Goal: Task Accomplishment & Management: Use online tool/utility

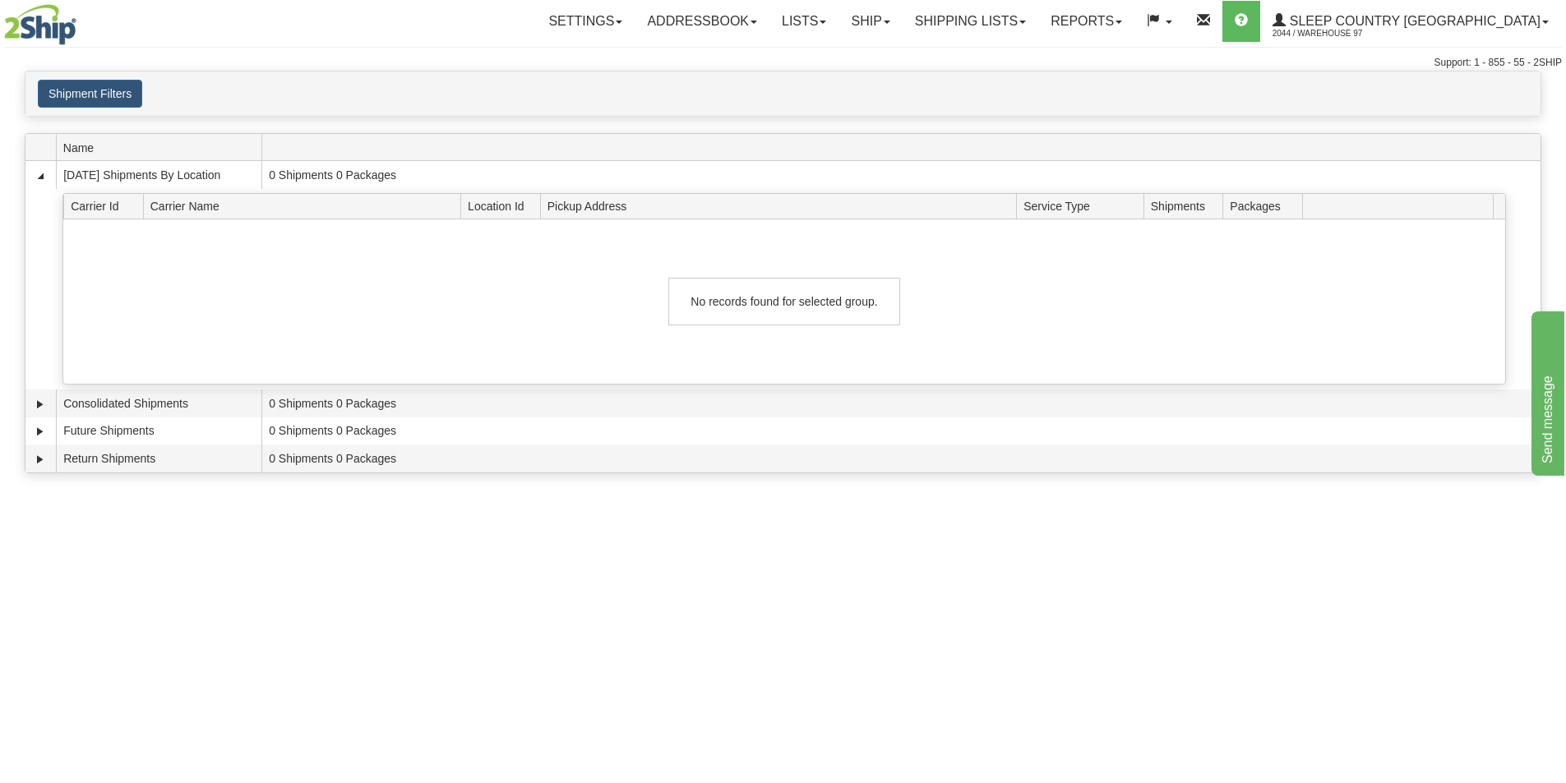
click at [1296, 740] on div "Toggle navigation Settings Shipping Preferences Fields Preferences New Recipien…" at bounding box center [783, 391] width 1566 height 783
click at [902, 27] on link "Ship" at bounding box center [869, 21] width 63 height 41
click at [832, 61] on span "Ship Screen" at bounding box center [800, 57] width 62 height 13
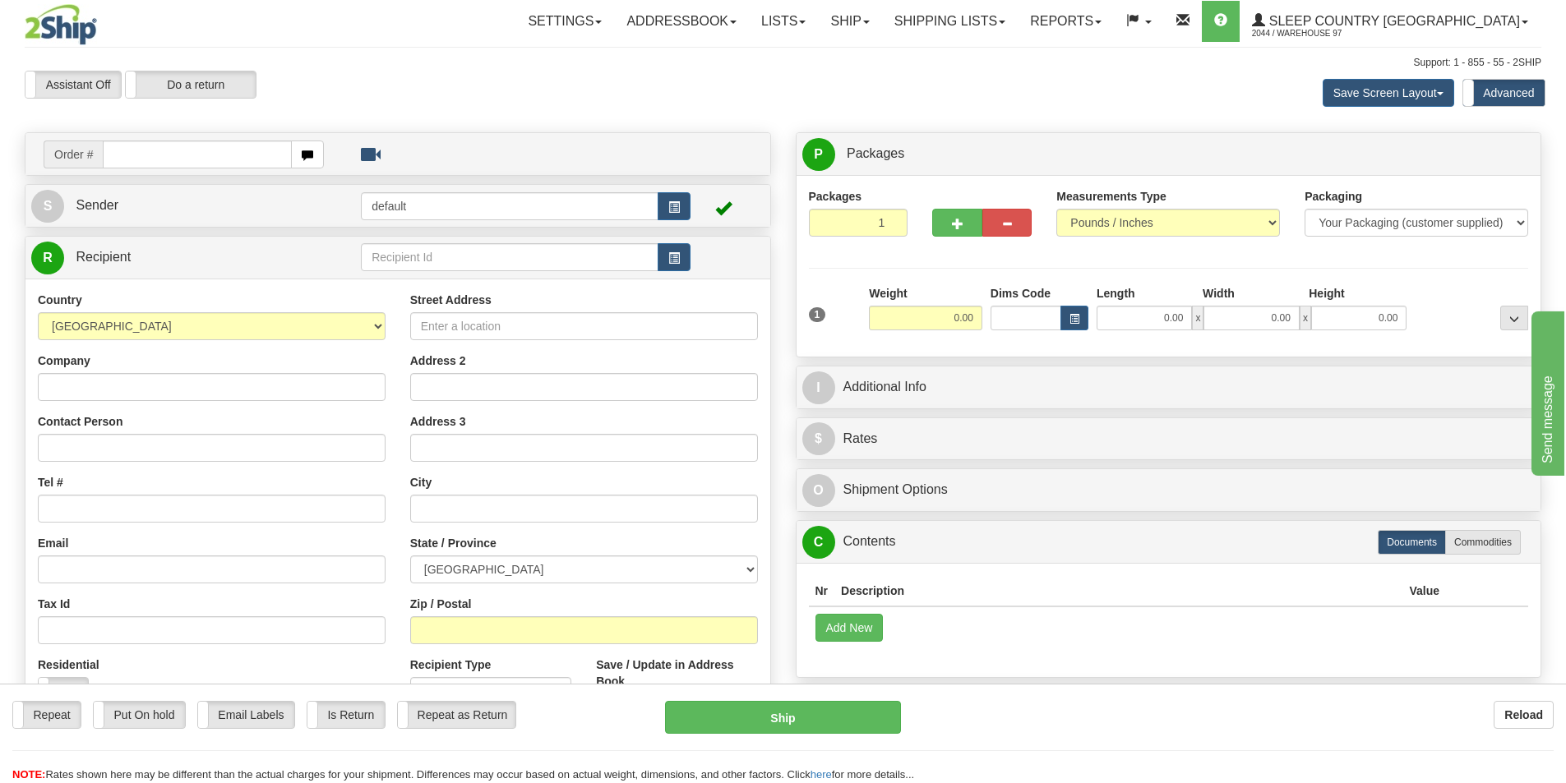
click at [1084, 726] on div "Reload" at bounding box center [1240, 715] width 628 height 28
click at [155, 157] on input "text" at bounding box center [197, 155] width 189 height 28
click at [964, 723] on div "Reload" at bounding box center [1240, 715] width 628 height 28
drag, startPoint x: 215, startPoint y: 162, endPoint x: 223, endPoint y: 168, distance: 9.4
click at [215, 162] on input "text" at bounding box center [197, 155] width 189 height 28
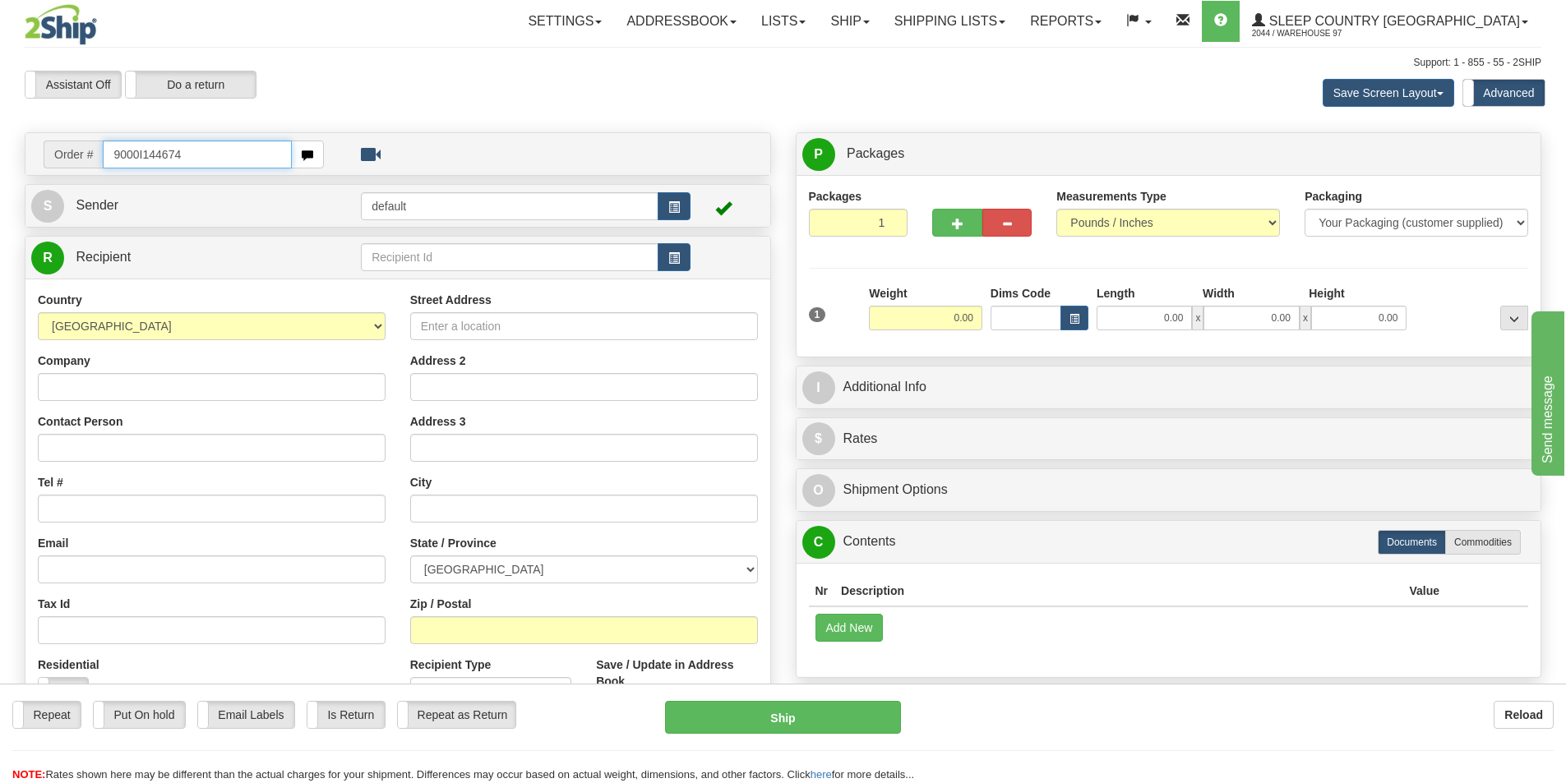
type input "9000I144674"
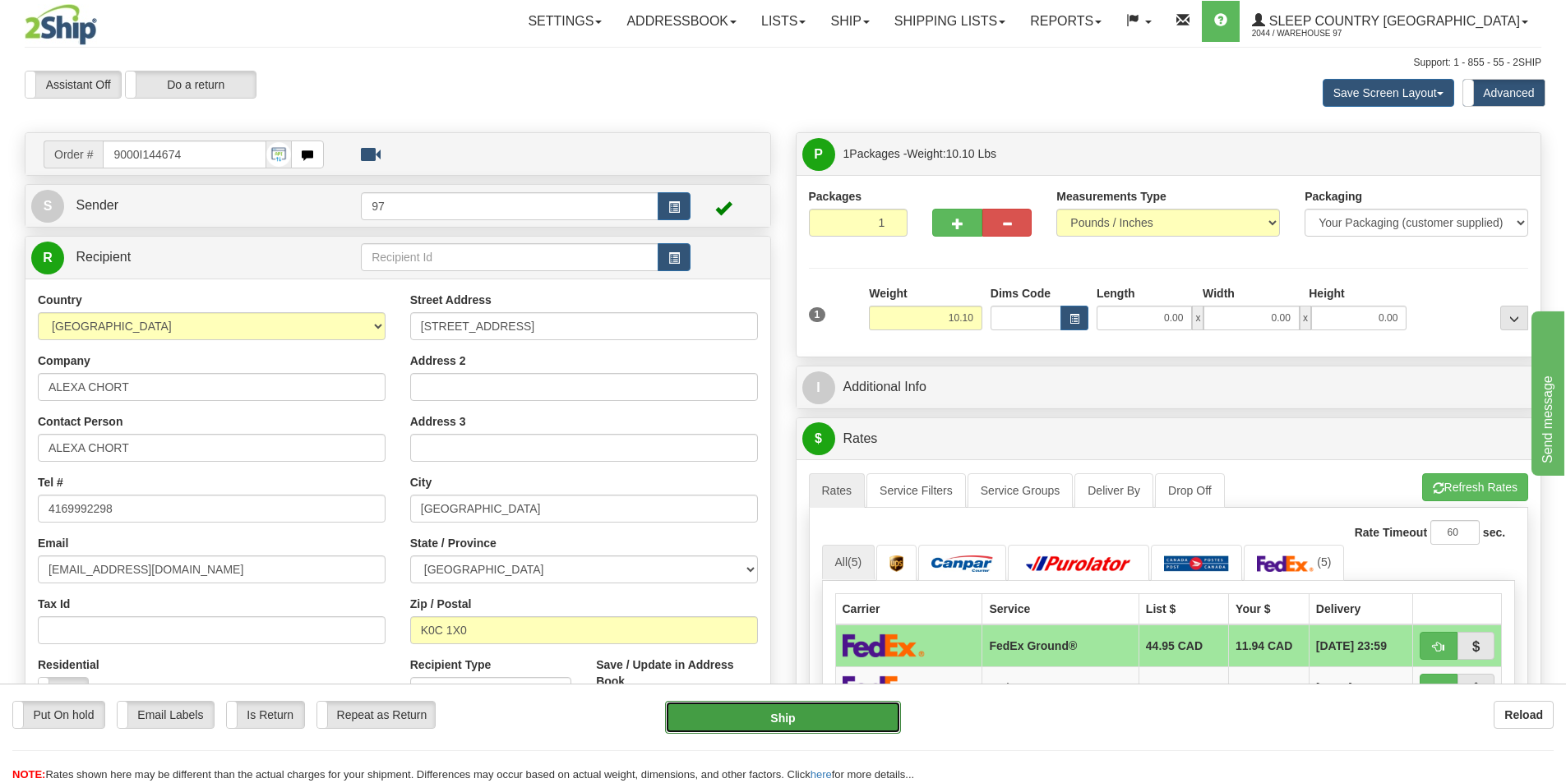
click at [872, 724] on button "Ship" at bounding box center [783, 717] width 236 height 33
type input "92"
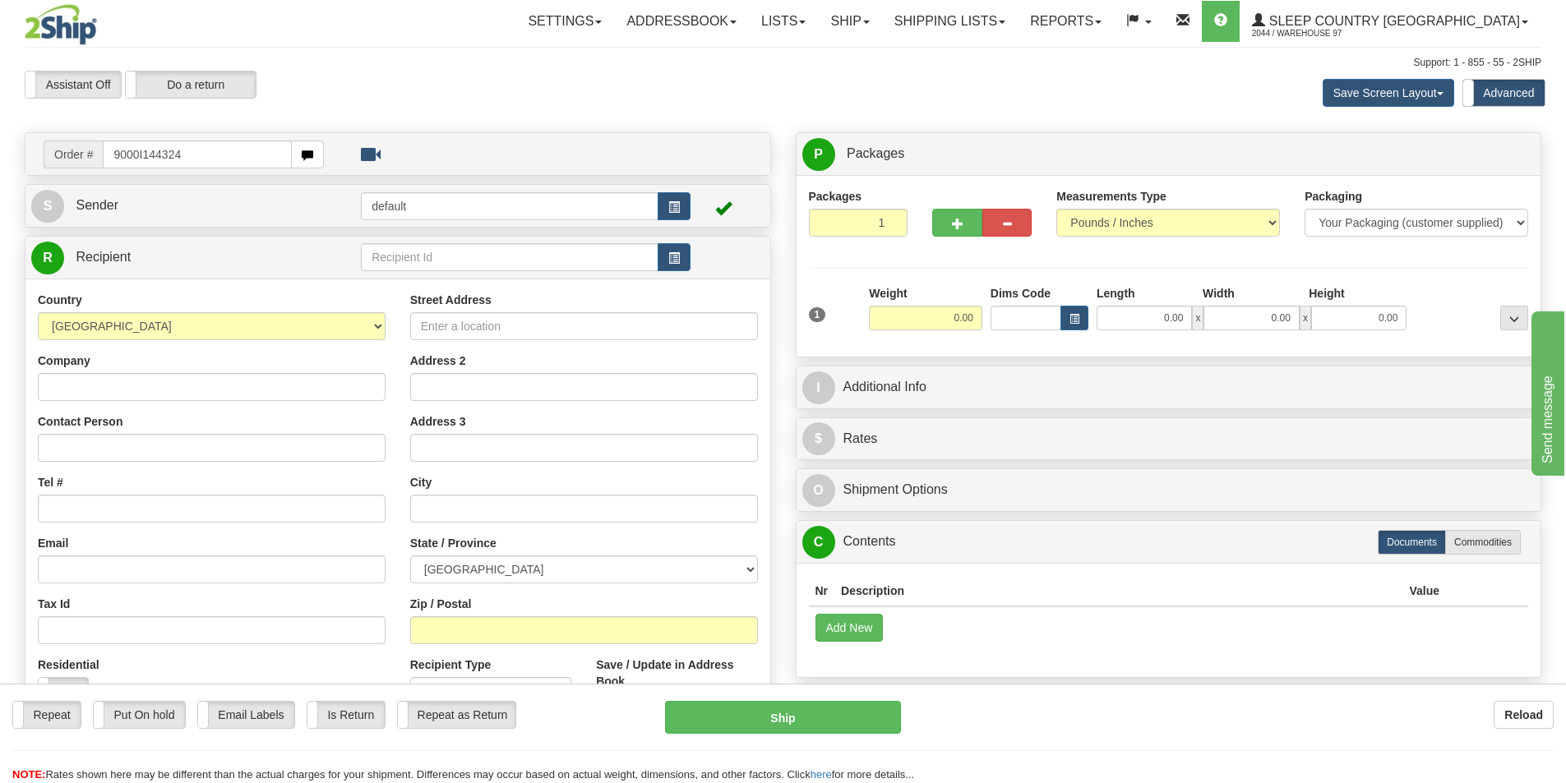
type input "9000I144324"
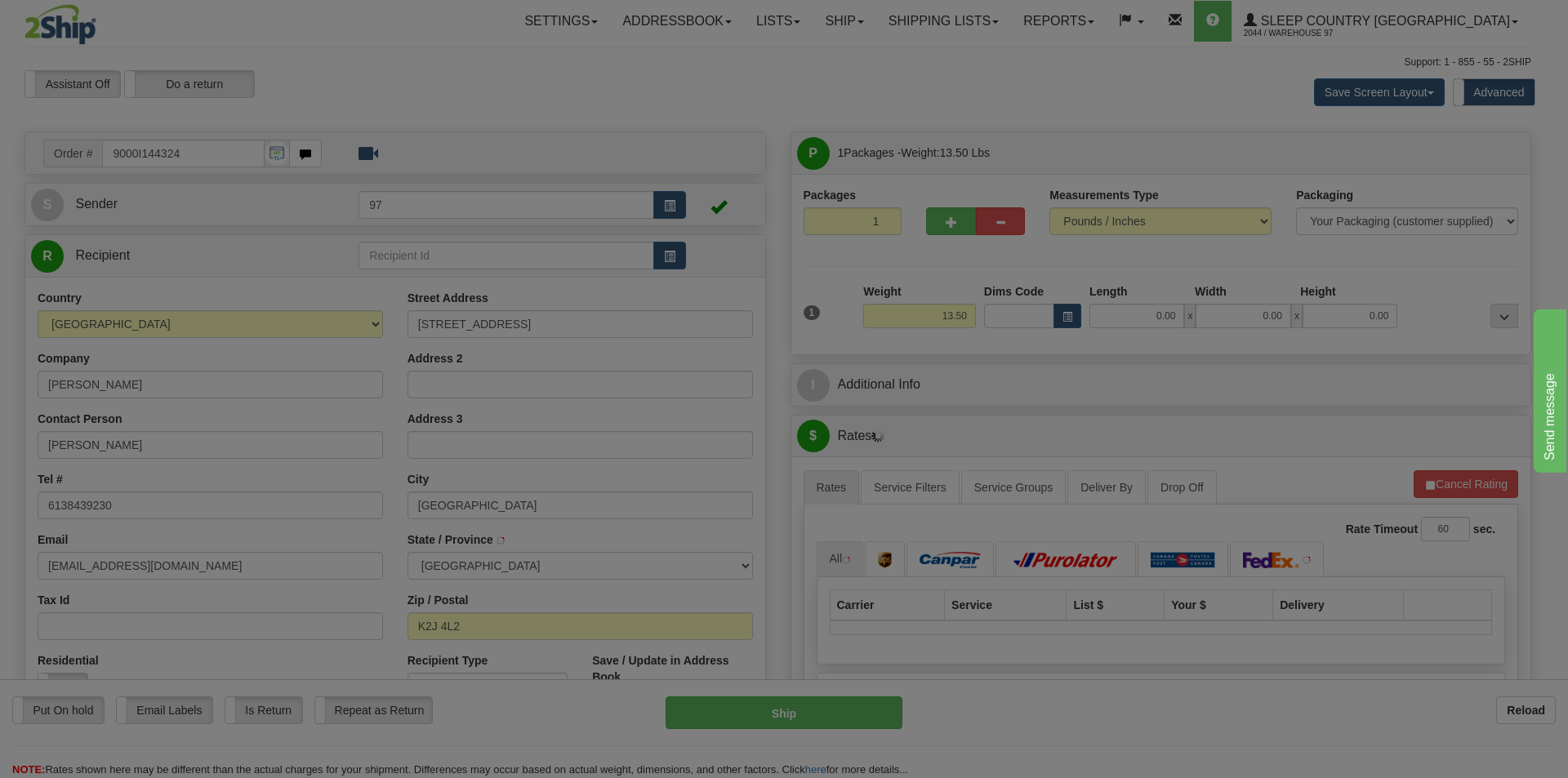
type input "NEPEAN"
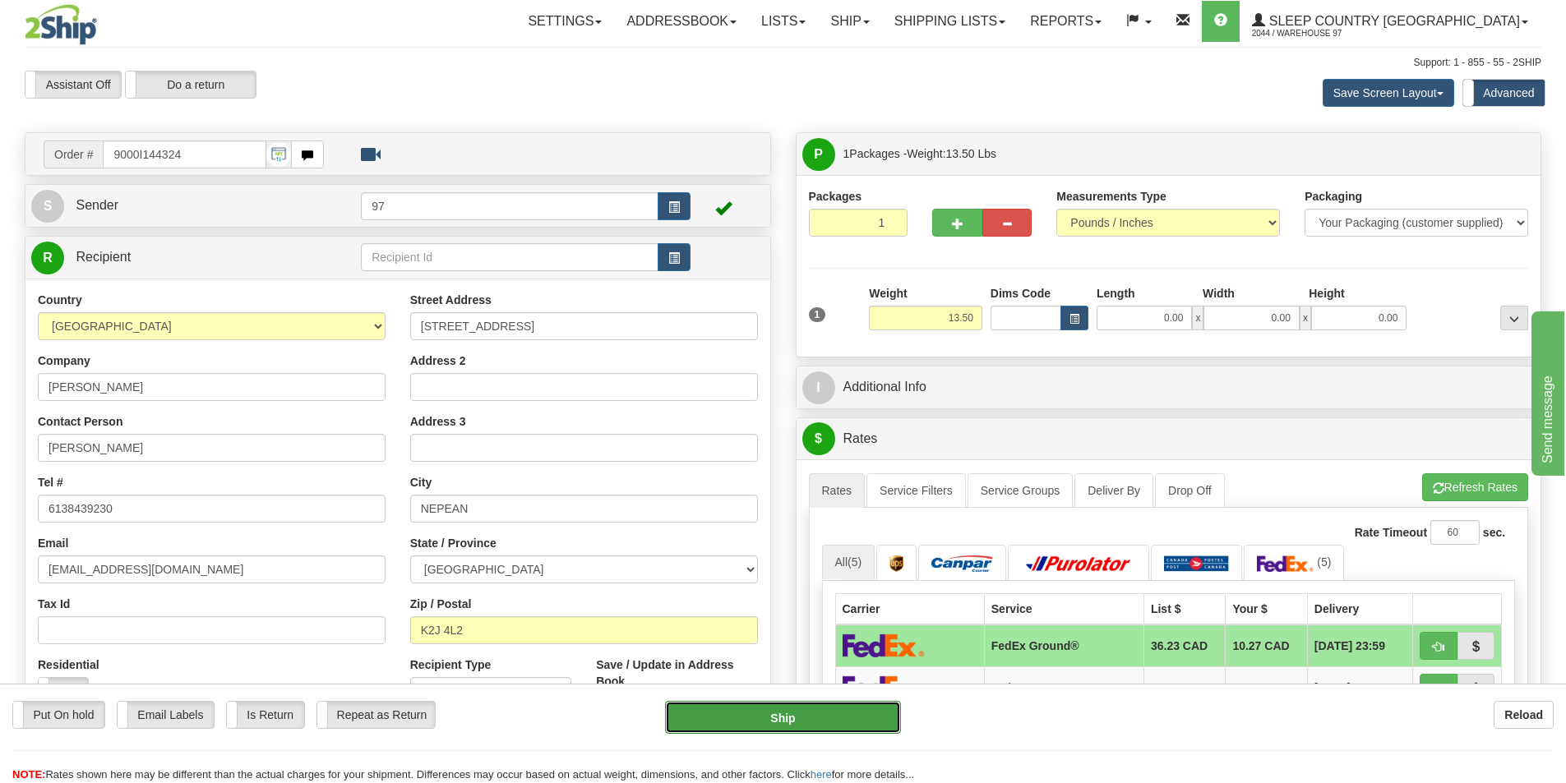
click at [852, 717] on button "Ship" at bounding box center [783, 717] width 236 height 33
type input "92"
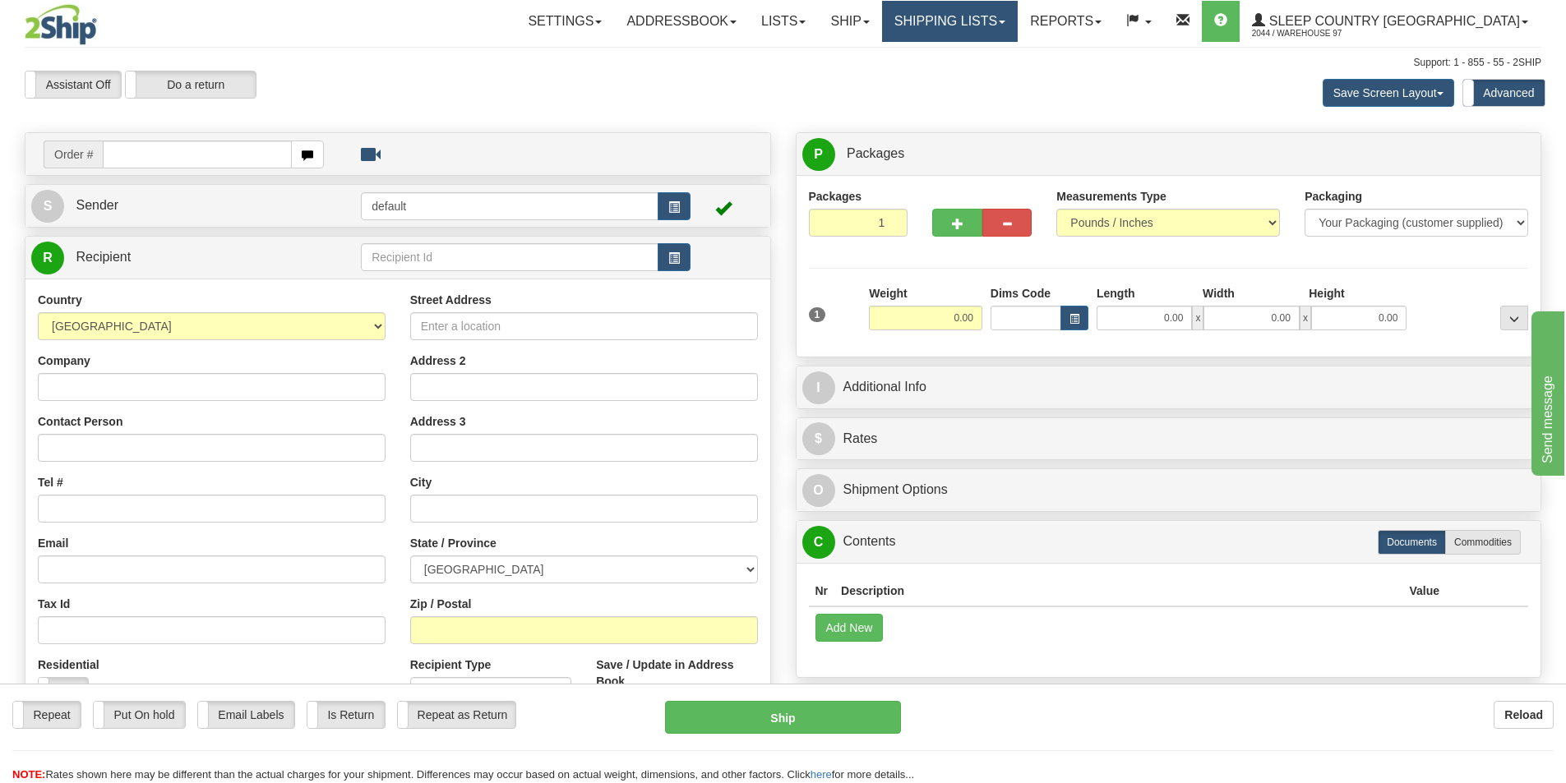
click at [1018, 16] on link "Shipping lists" at bounding box center [950, 21] width 136 height 41
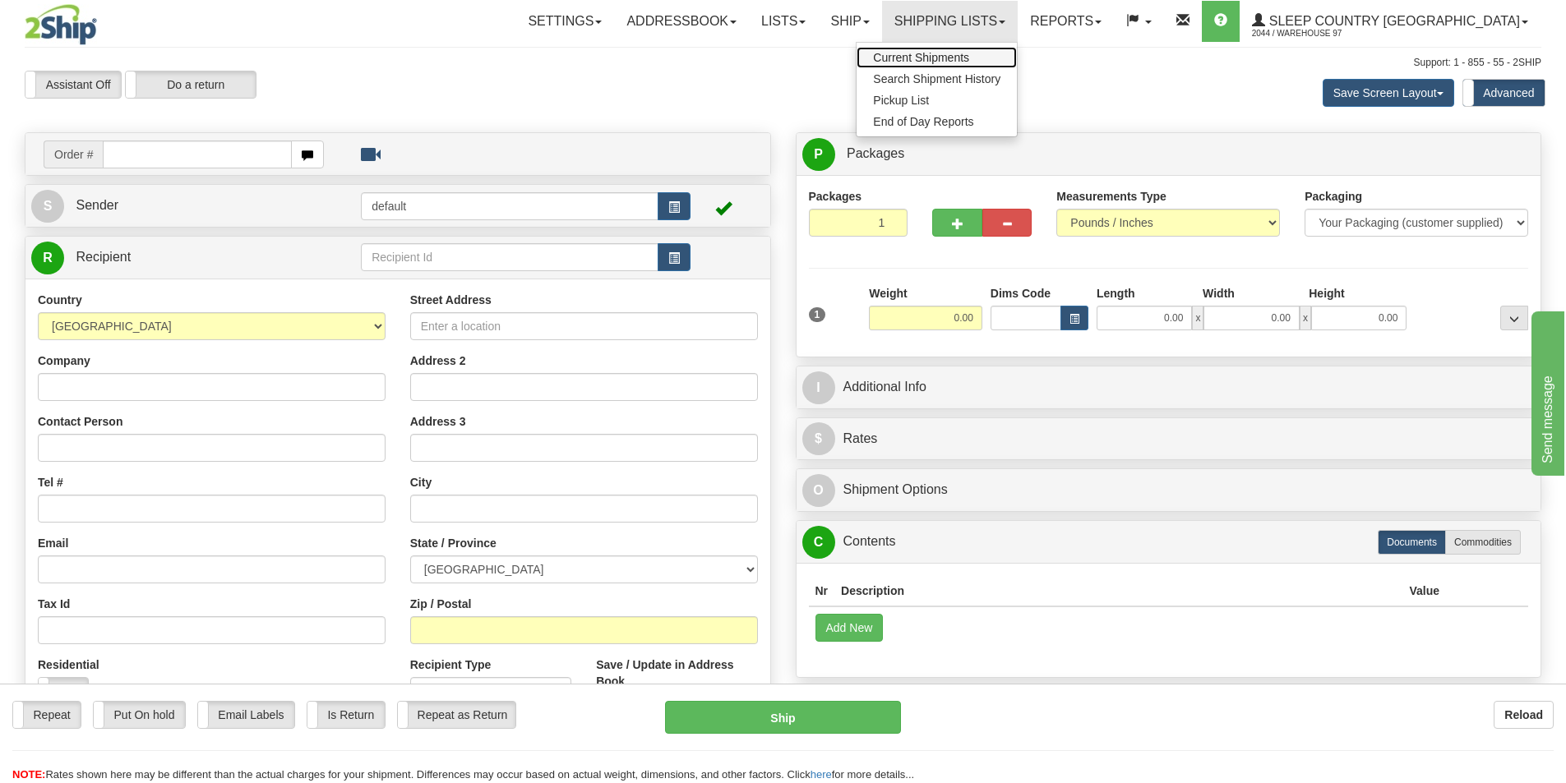
click at [969, 54] on span "Current Shipments" at bounding box center [921, 57] width 96 height 13
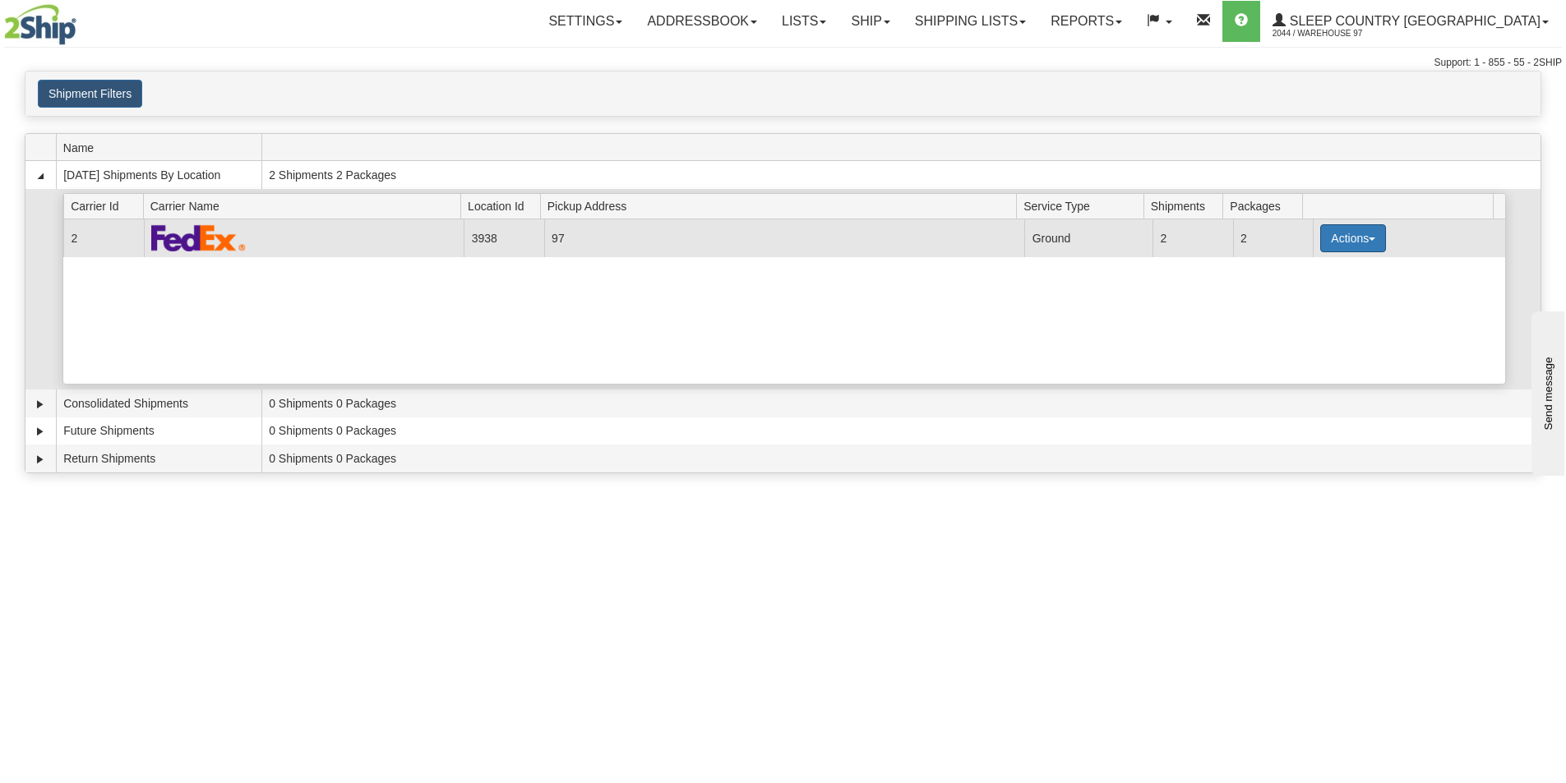
click at [1332, 235] on button "Actions" at bounding box center [1353, 238] width 66 height 28
click at [1301, 289] on span "Close" at bounding box center [1289, 290] width 38 height 12
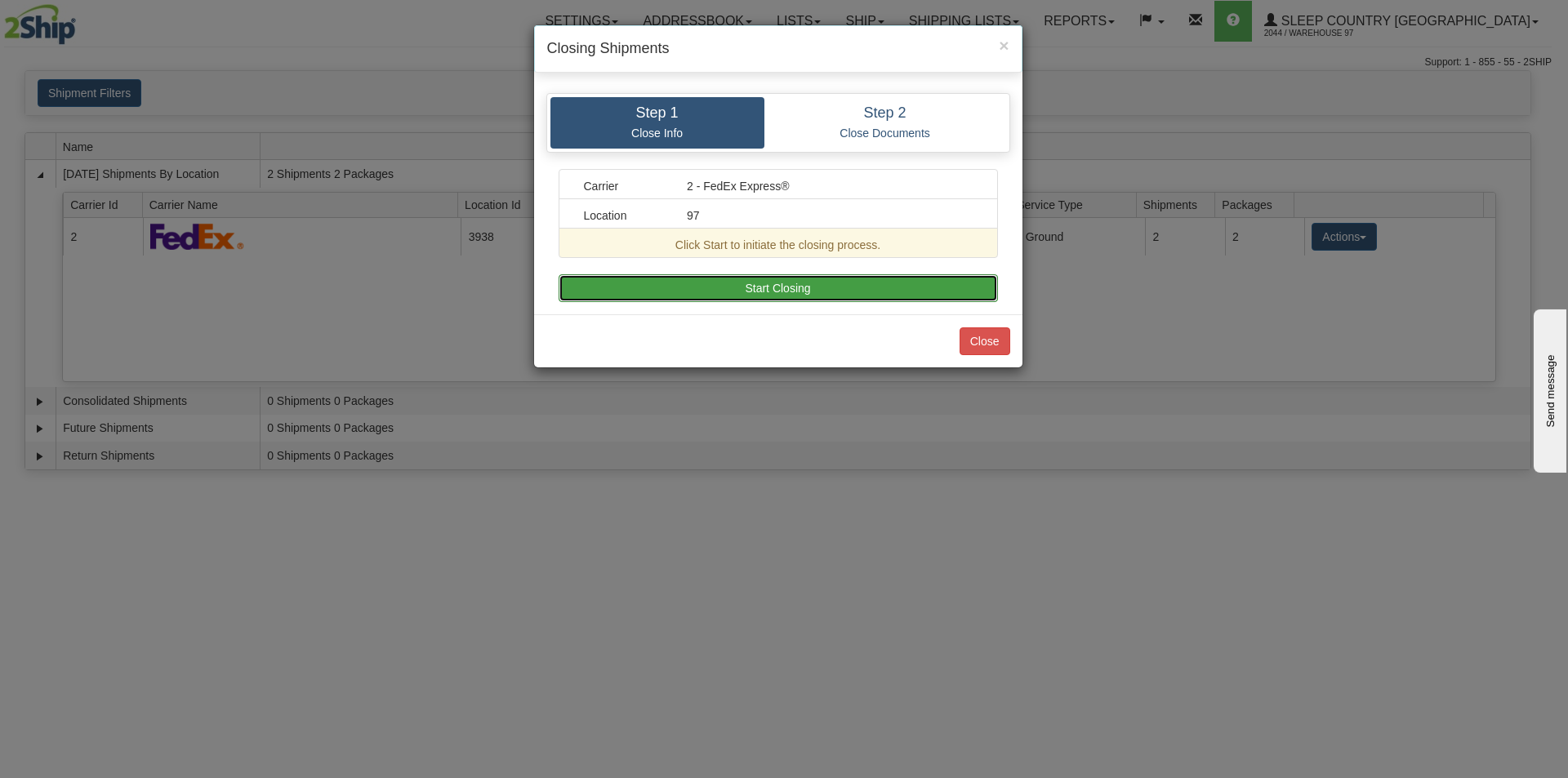
click at [801, 287] on button "Start Closing" at bounding box center [778, 288] width 439 height 28
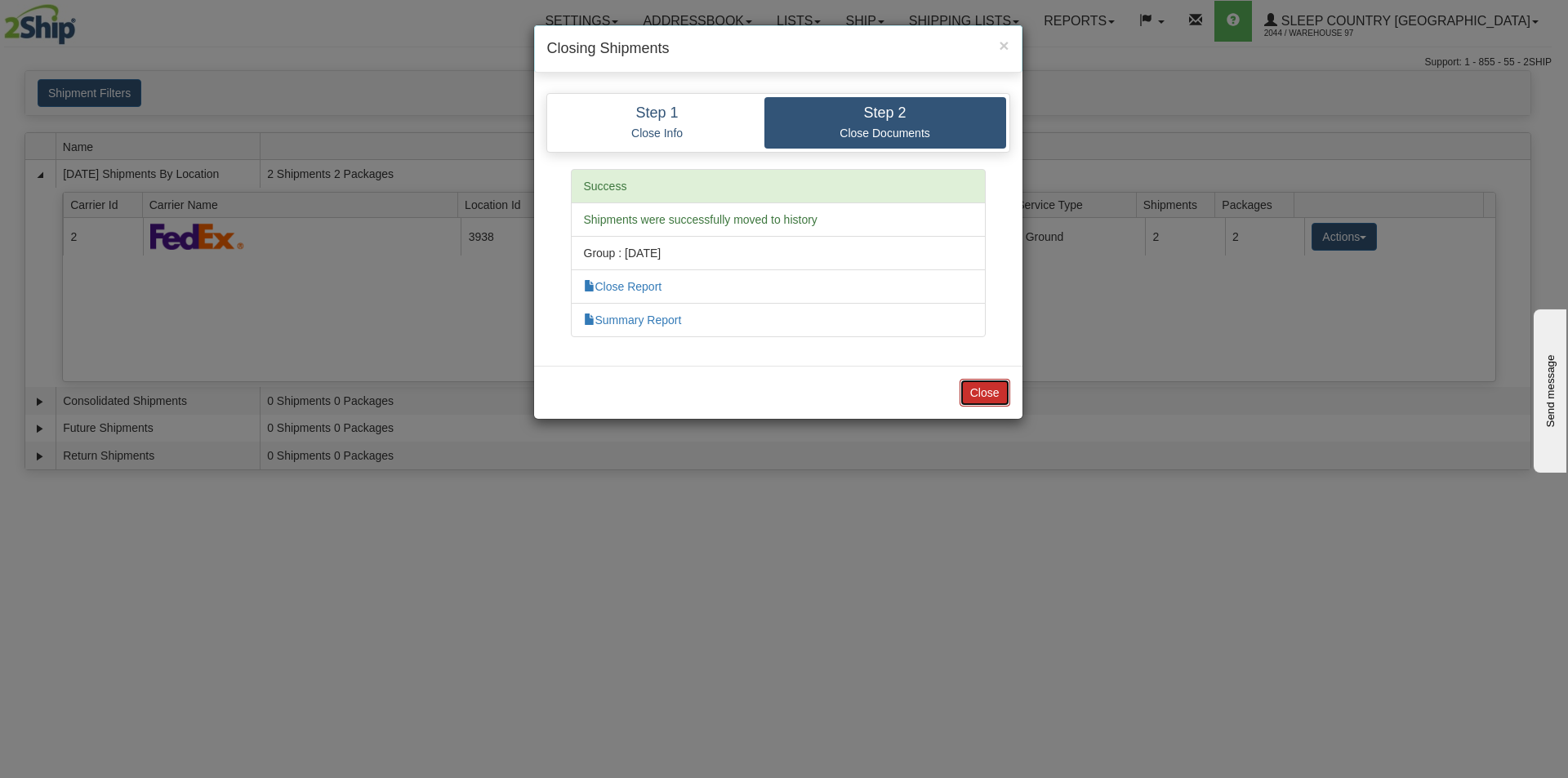
click at [984, 401] on button "Close" at bounding box center [985, 392] width 51 height 28
